Goal: Information Seeking & Learning: Learn about a topic

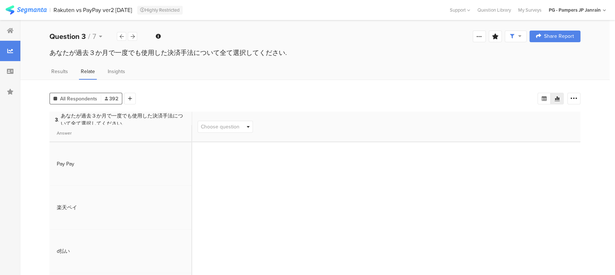
scroll to position [3, 0]
click at [131, 38] on icon at bounding box center [133, 36] width 4 height 5
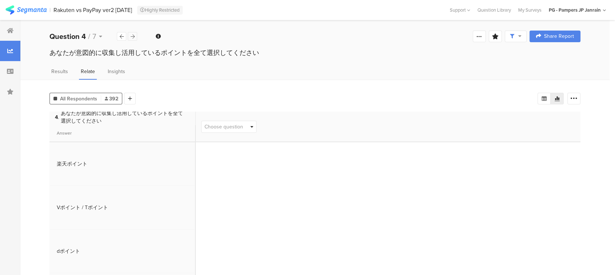
click at [131, 38] on icon at bounding box center [133, 36] width 4 height 5
click at [132, 36] on icon at bounding box center [133, 36] width 4 height 5
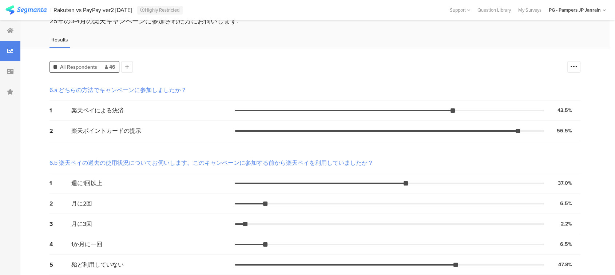
scroll to position [40, 0]
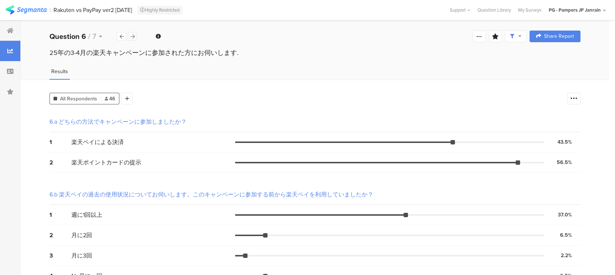
click at [136, 36] on div at bounding box center [132, 36] width 9 height 9
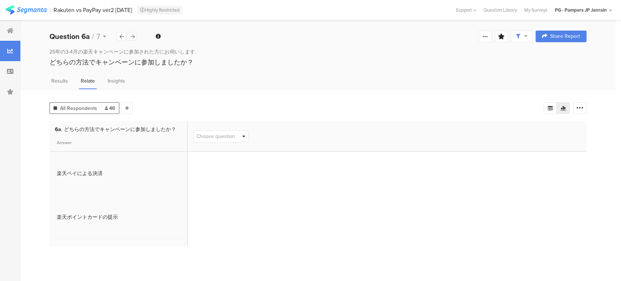
click at [136, 36] on div at bounding box center [132, 36] width 9 height 9
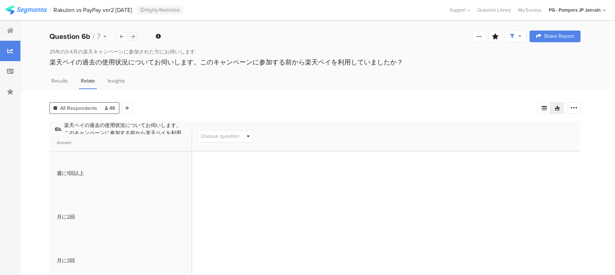
click at [136, 36] on div at bounding box center [132, 36] width 9 height 9
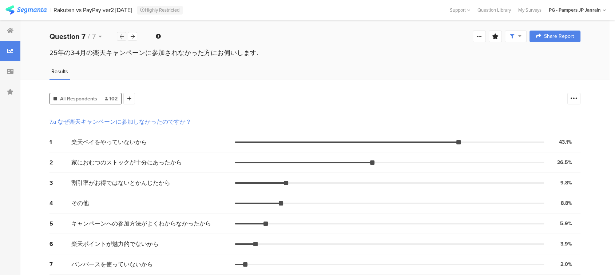
click at [119, 32] on div "Question 7 / 7" at bounding box center [93, 36] width 88 height 11
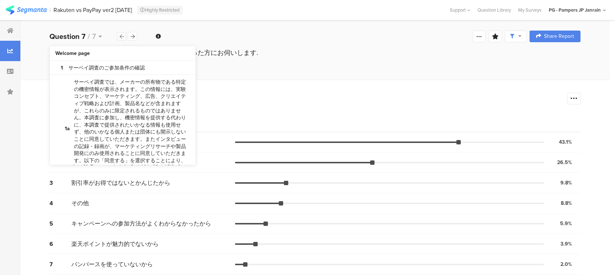
click at [120, 36] on icon at bounding box center [122, 36] width 4 height 5
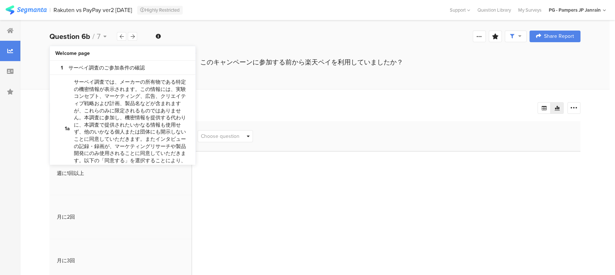
click at [194, 36] on div "Question 6b / 7 Question Type Demographics Required This question was required …" at bounding box center [314, 36] width 589 height 23
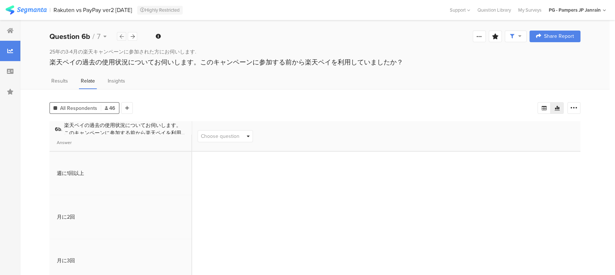
click at [123, 37] on icon at bounding box center [122, 36] width 4 height 5
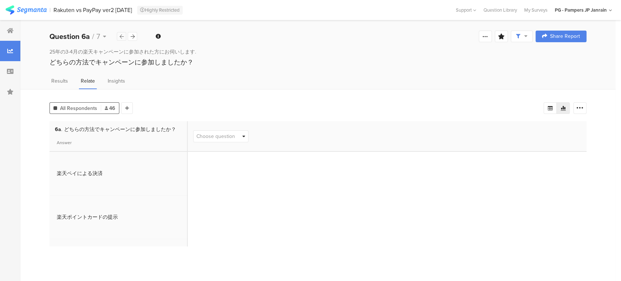
click at [123, 37] on icon at bounding box center [122, 36] width 4 height 5
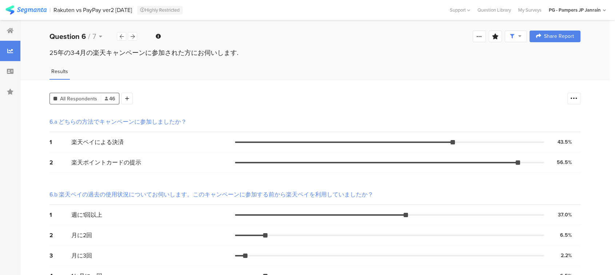
scroll to position [58, 0]
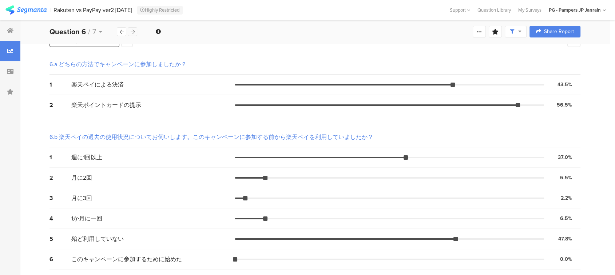
click at [129, 32] on div at bounding box center [132, 31] width 9 height 9
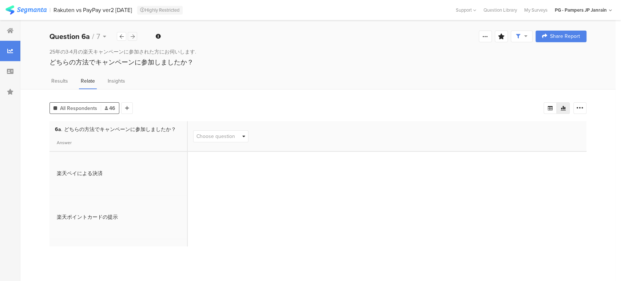
click at [131, 32] on div at bounding box center [132, 36] width 9 height 9
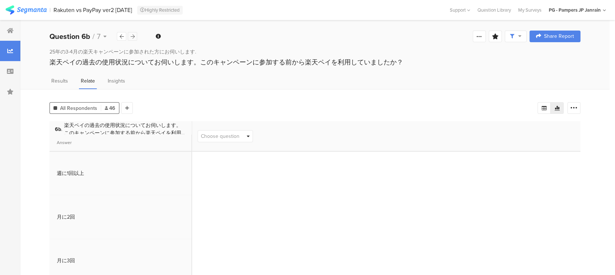
click at [131, 35] on icon at bounding box center [133, 36] width 4 height 5
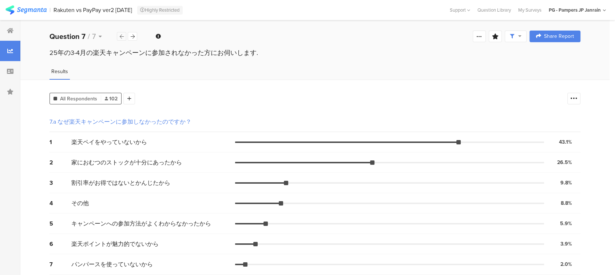
click at [123, 32] on div at bounding box center [121, 36] width 9 height 9
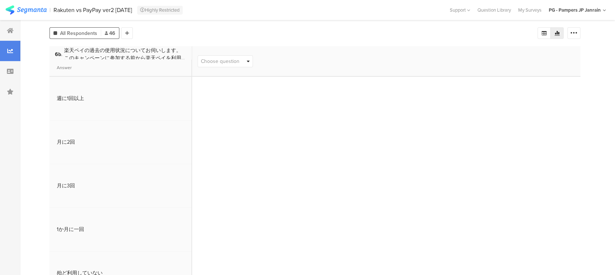
scroll to position [38, 0]
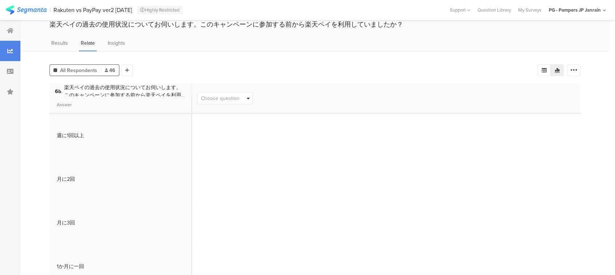
click at [170, 98] on section "Answer" at bounding box center [120, 104] width 135 height 17
click at [190, 94] on div "6b . 楽天ペイの過去の使用状況についてお伺いします。このキャンペーンに参加する前から楽天ペイを利用していましたか？" at bounding box center [120, 89] width 142 height 13
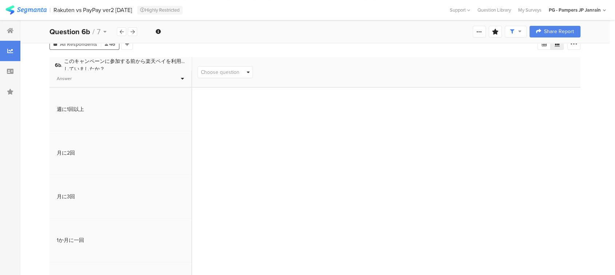
scroll to position [78, 0]
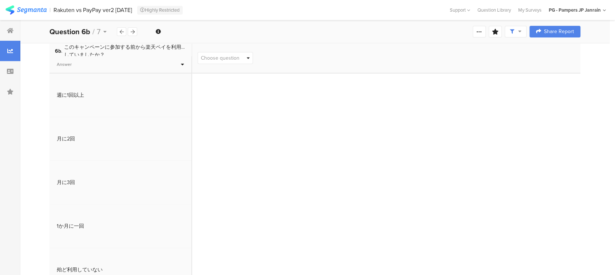
click at [239, 57] on span "Choose question" at bounding box center [220, 58] width 39 height 8
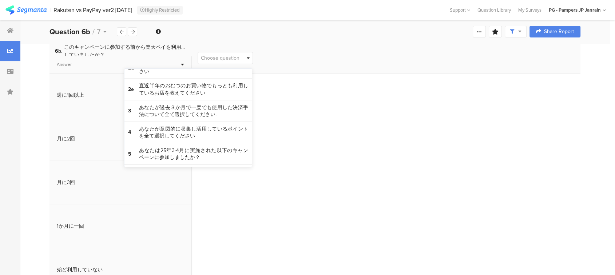
scroll to position [202, 0]
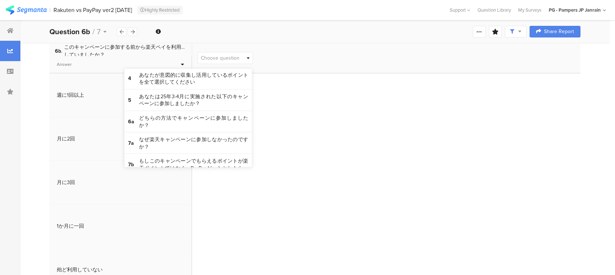
click at [333, 106] on div "Choose question" at bounding box center [386, 193] width 388 height 300
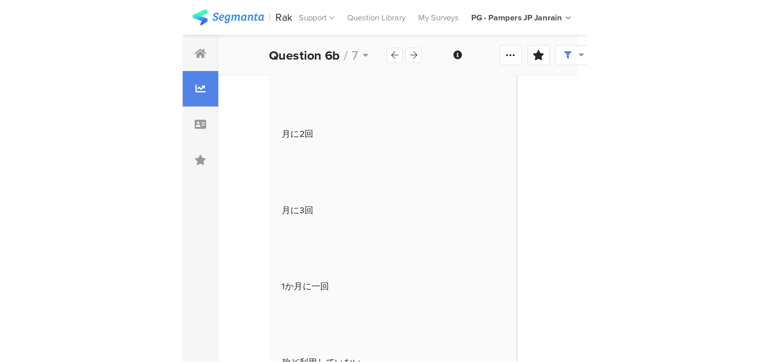
scroll to position [72, 0]
